Goal: Use online tool/utility: Utilize a website feature to perform a specific function

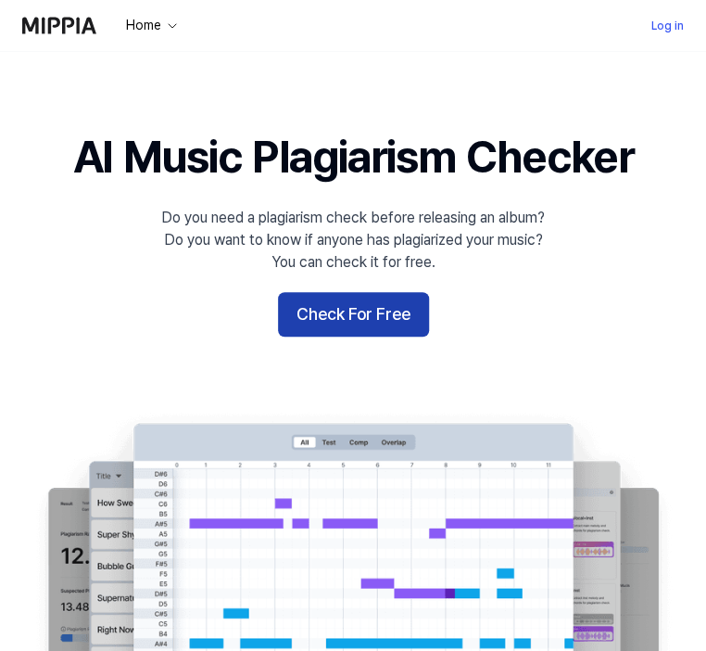
click at [317, 329] on button "Check For Free" at bounding box center [353, 314] width 151 height 44
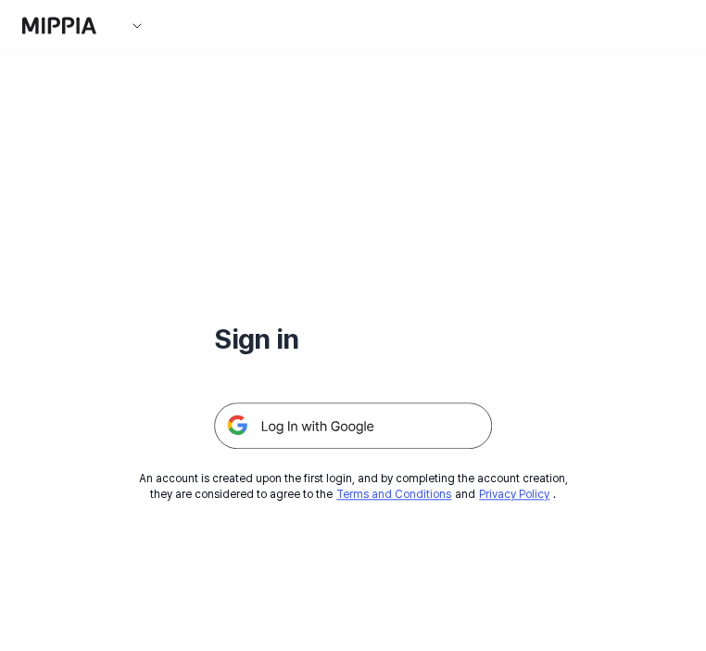
click at [400, 420] on img at bounding box center [353, 425] width 278 height 46
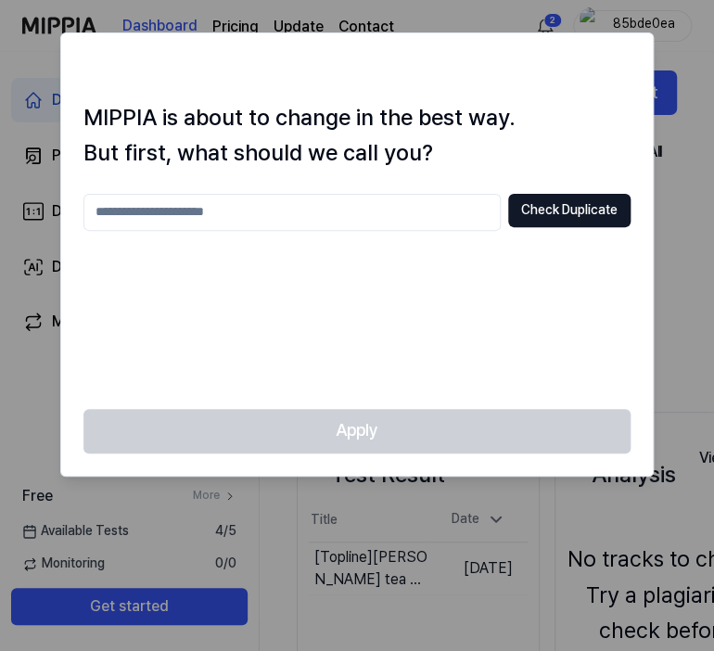
click at [386, 222] on input "text" at bounding box center [291, 212] width 417 height 37
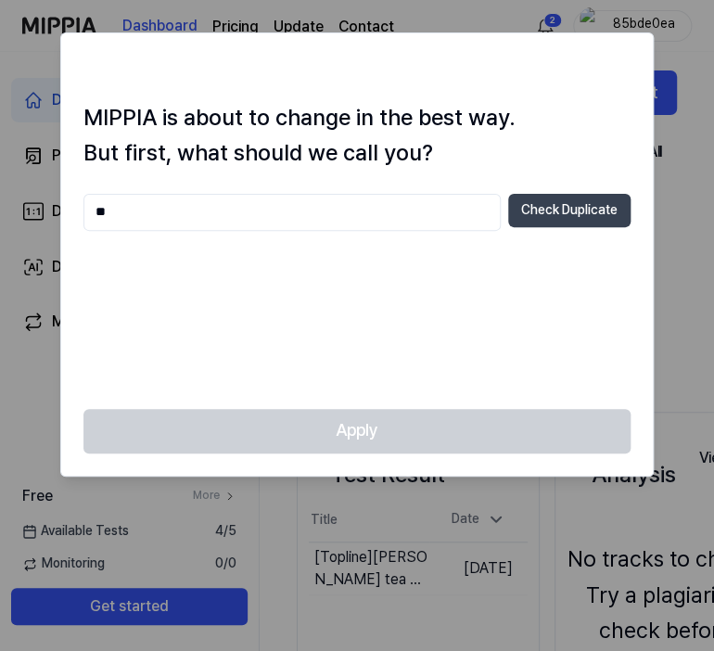
type input "**"
click at [551, 216] on button "Check Duplicate" at bounding box center [569, 210] width 122 height 33
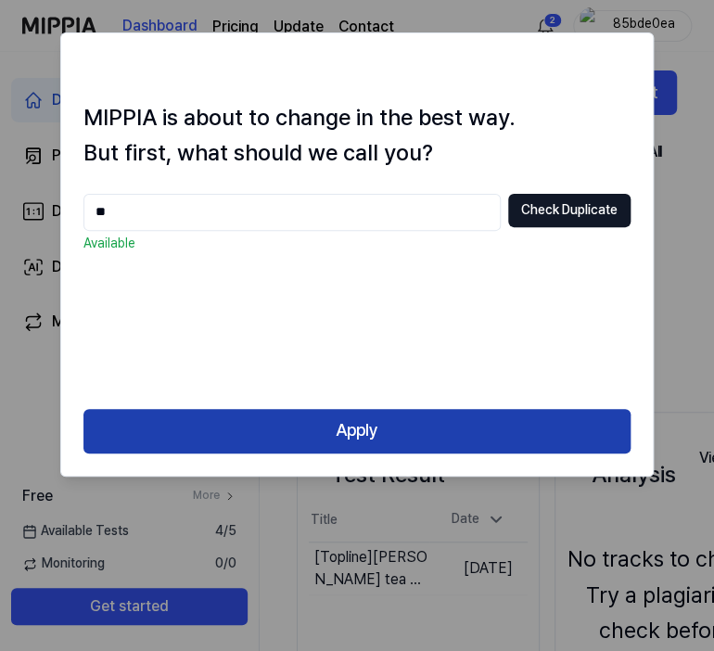
click at [401, 421] on button "Apply" at bounding box center [356, 431] width 547 height 44
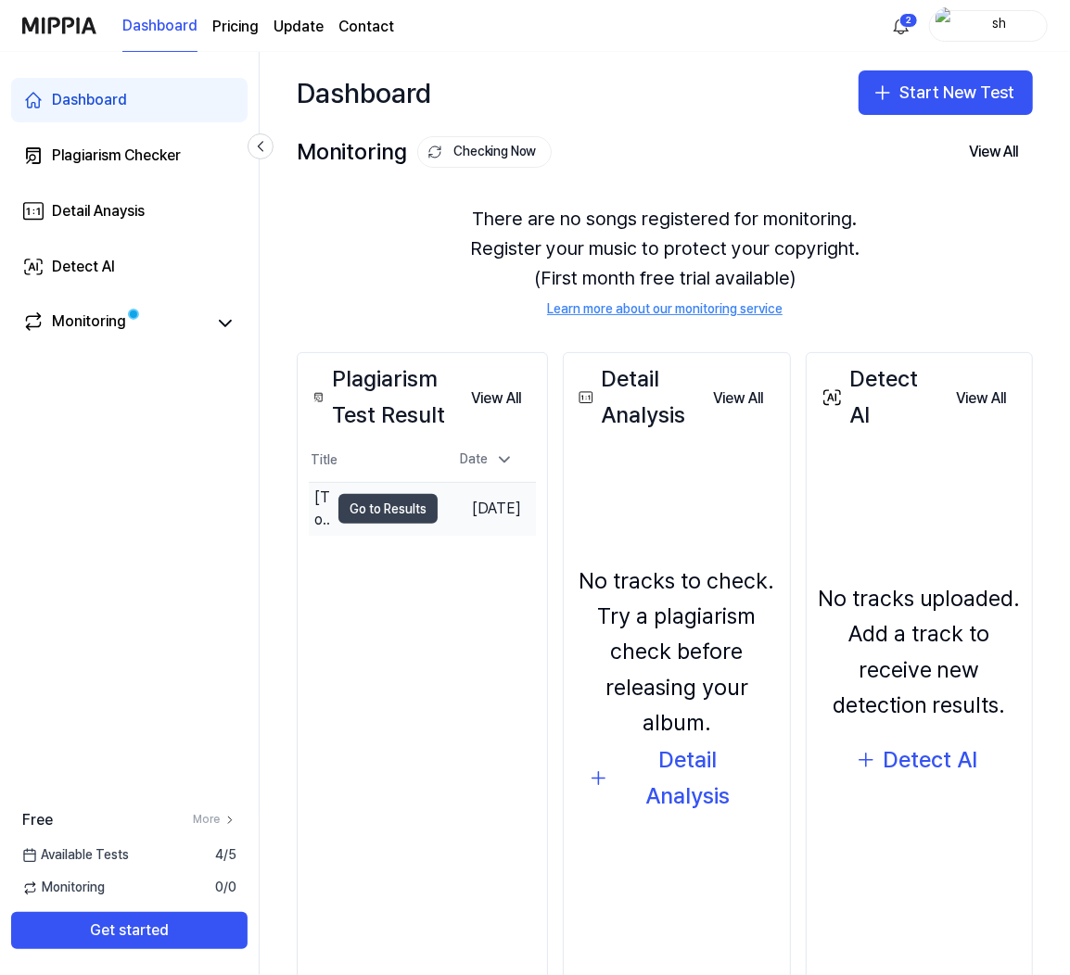
click at [436, 497] on button "Go to Results" at bounding box center [387, 509] width 99 height 30
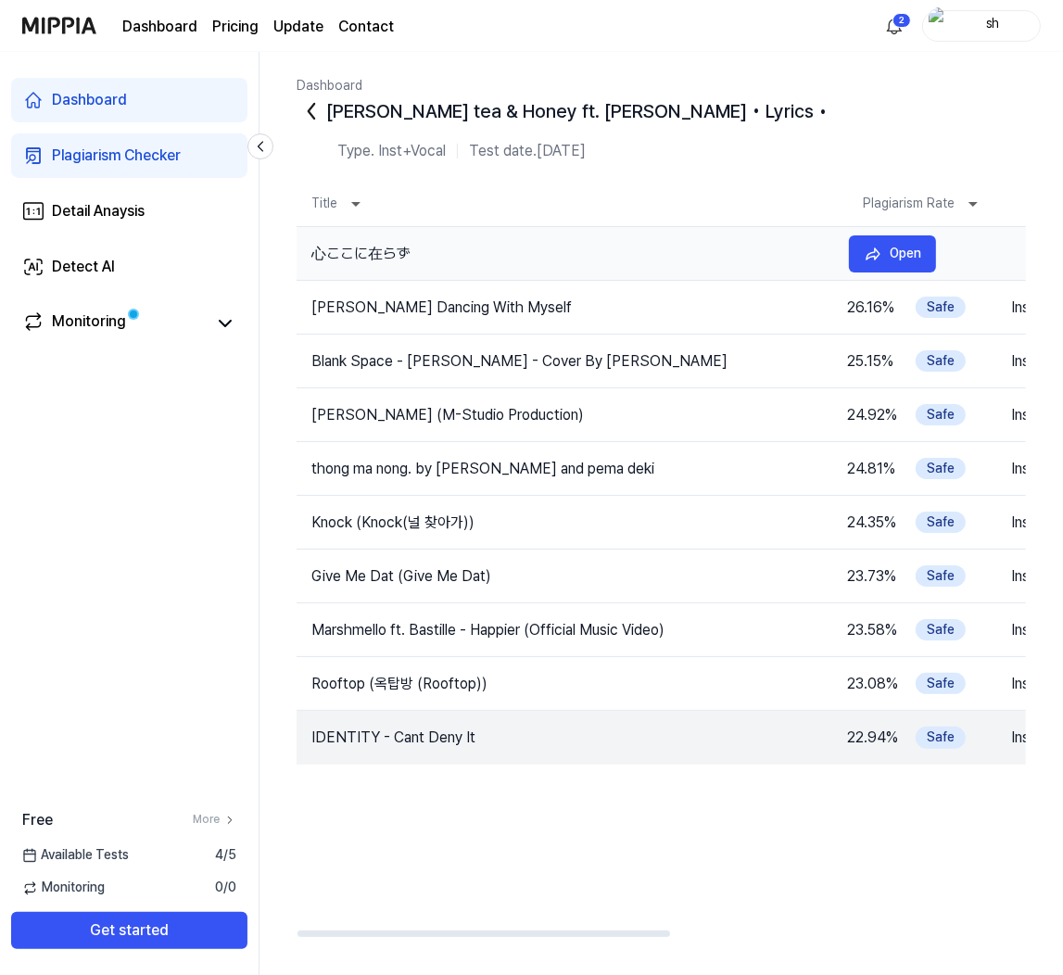
click at [426, 255] on td "心ここに在らず" at bounding box center [566, 254] width 538 height 22
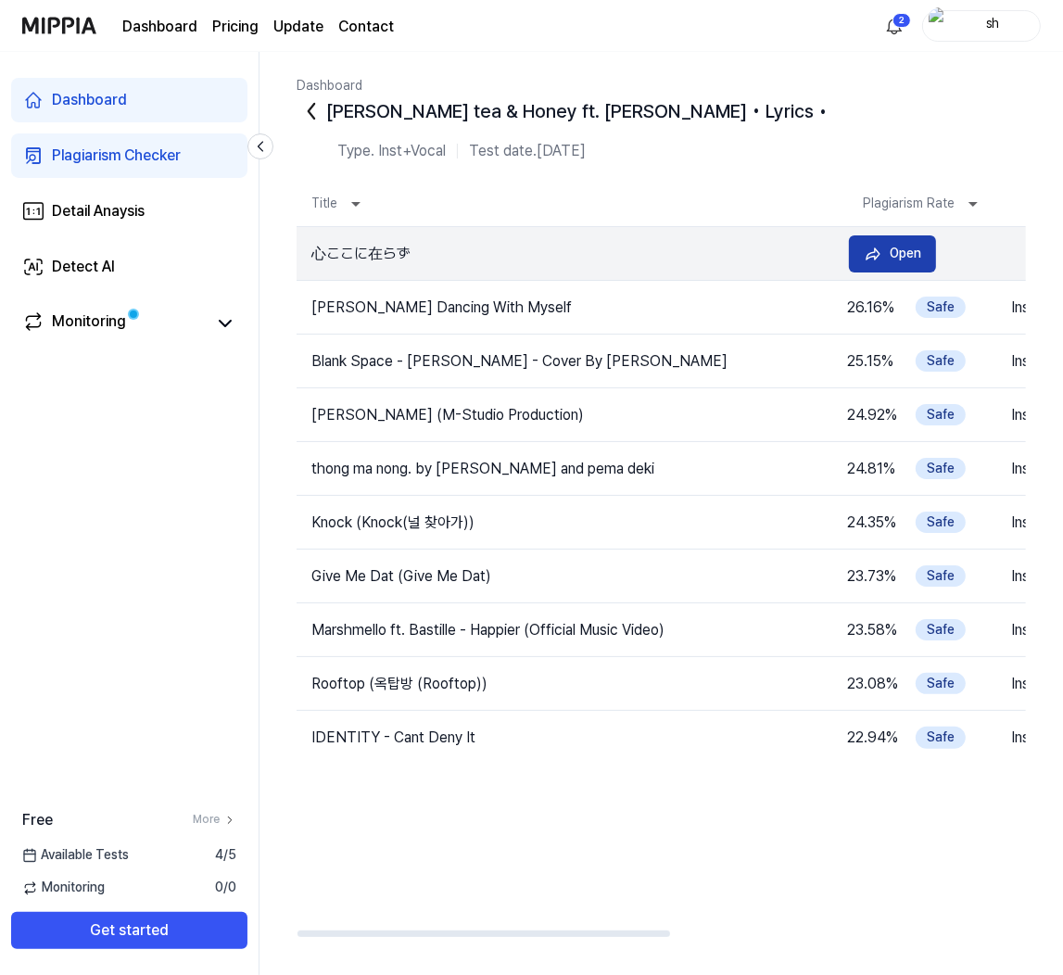
click at [713, 253] on div "Open" at bounding box center [906, 253] width 32 height 20
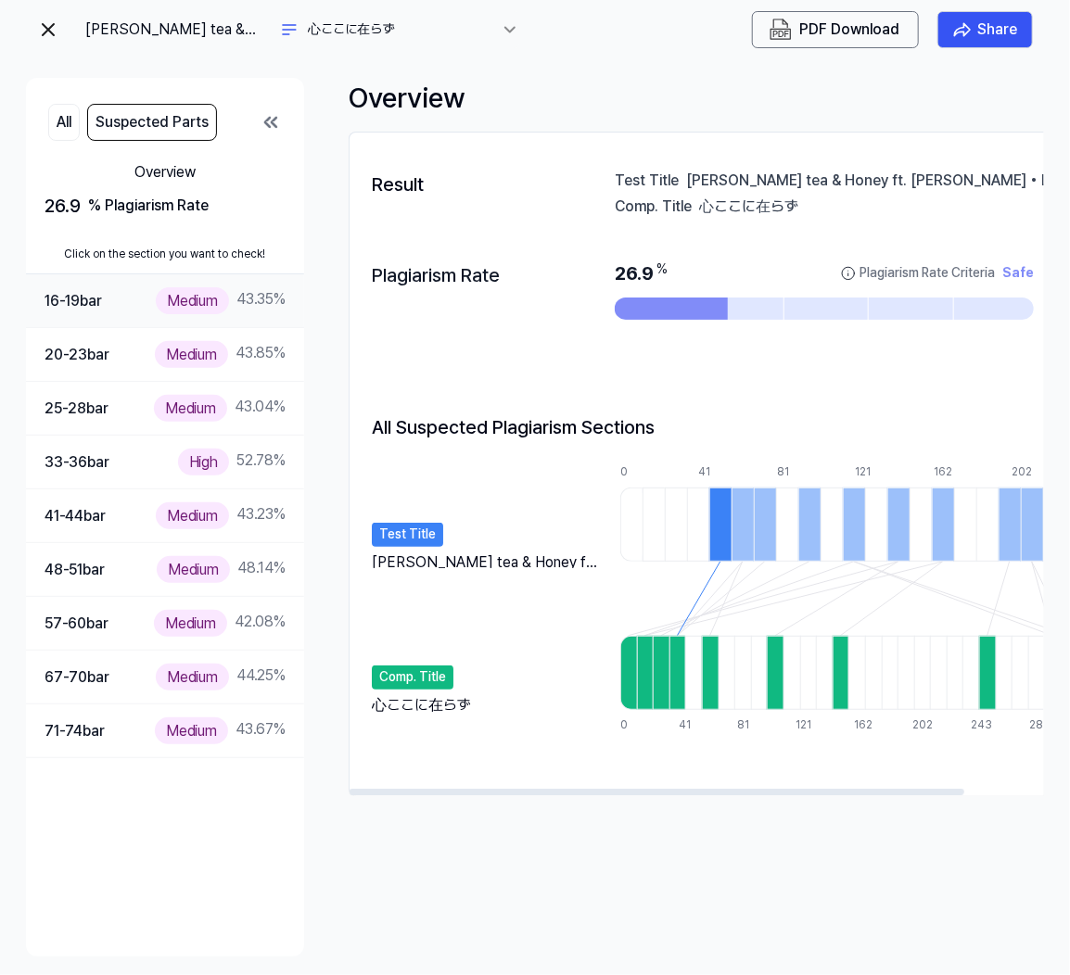
click at [260, 293] on div "Medium 43.35 %" at bounding box center [221, 300] width 130 height 27
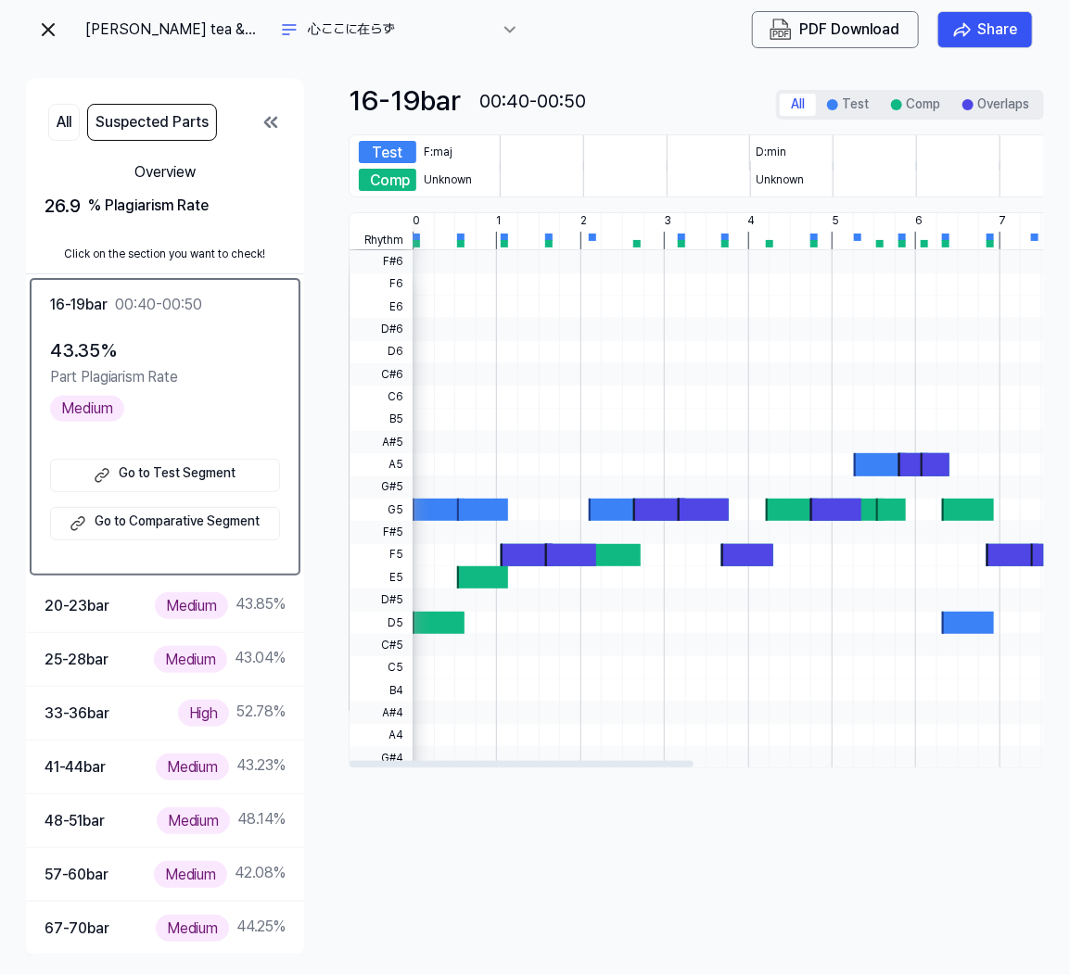
click at [566, 384] on div at bounding box center [1081, 374] width 1337 height 22
click at [669, 515] on div at bounding box center [659, 510] width 52 height 22
